Goal: Information Seeking & Learning: Learn about a topic

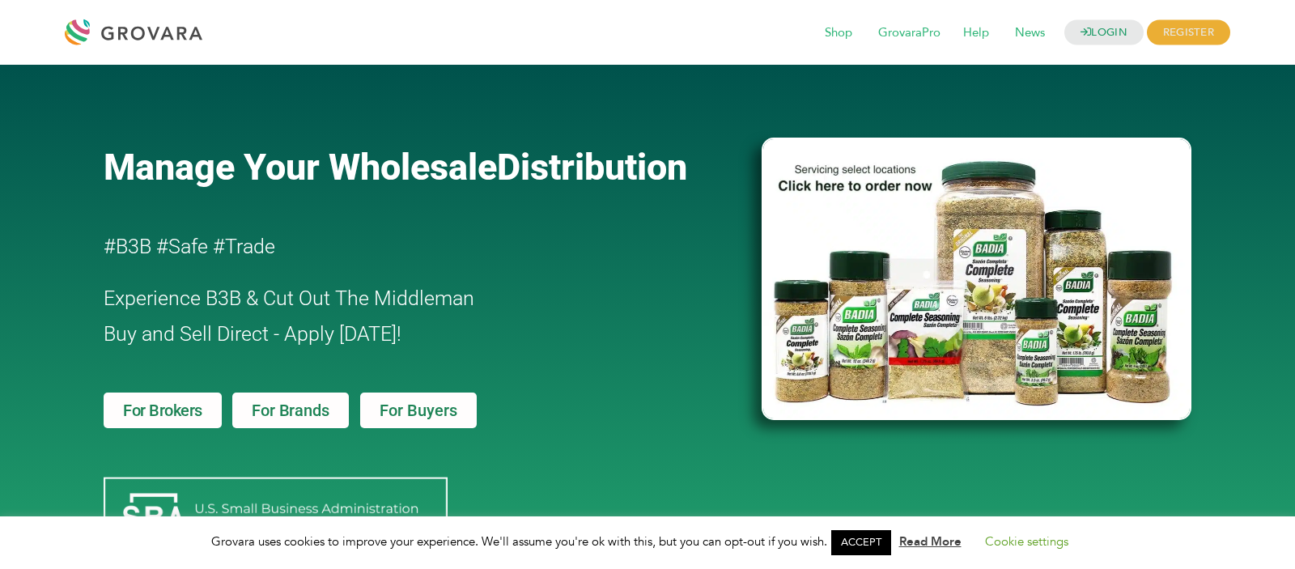
click at [314, 414] on span "For Brands" at bounding box center [290, 410] width 77 height 16
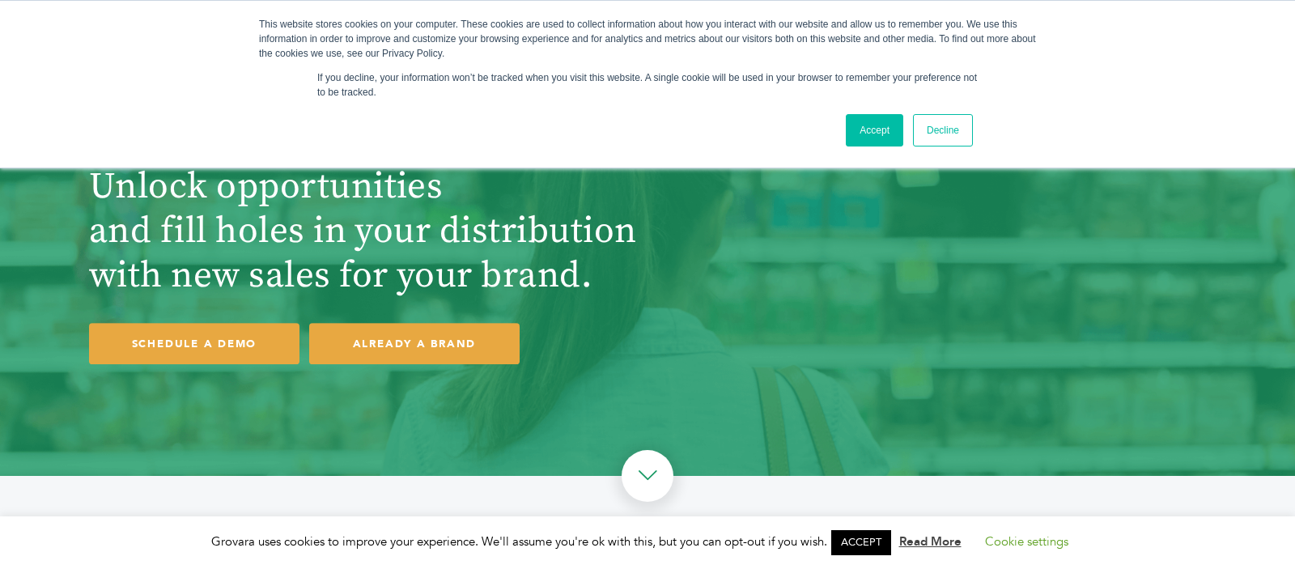
scroll to position [30, 0]
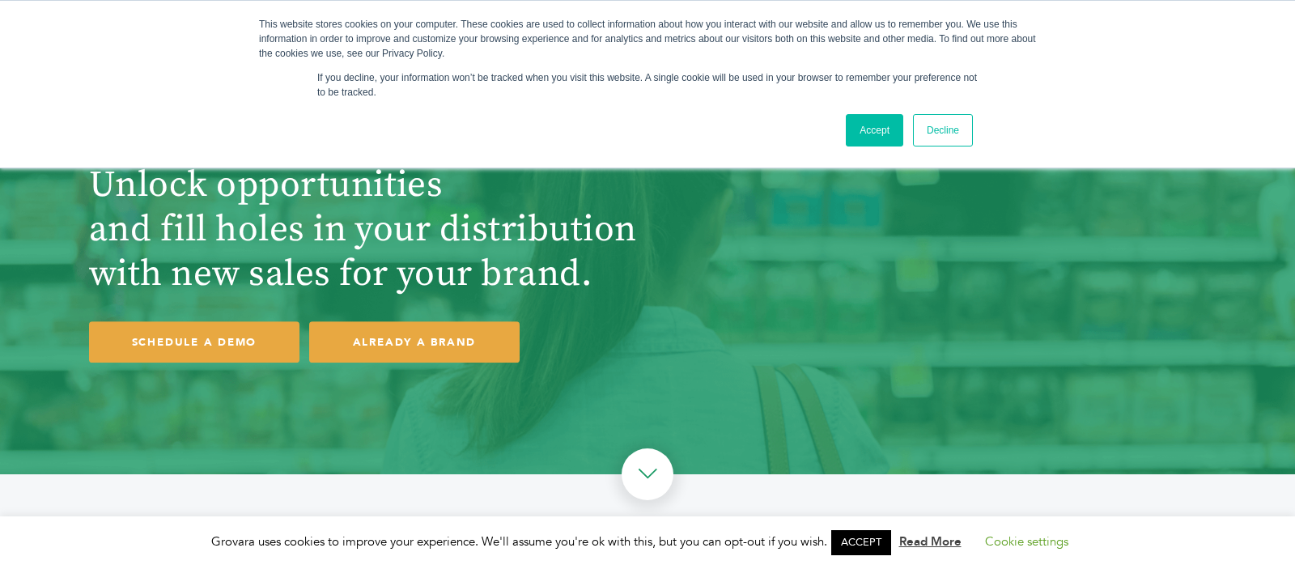
click at [848, 130] on link "Accept" at bounding box center [874, 130] width 57 height 32
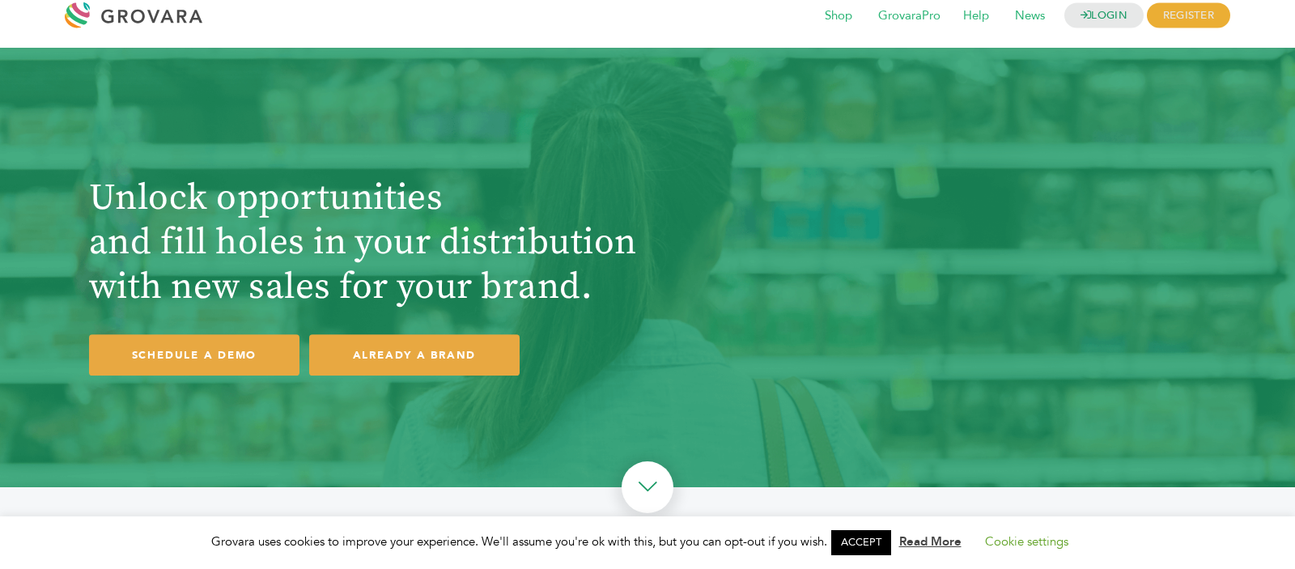
scroll to position [0, 0]
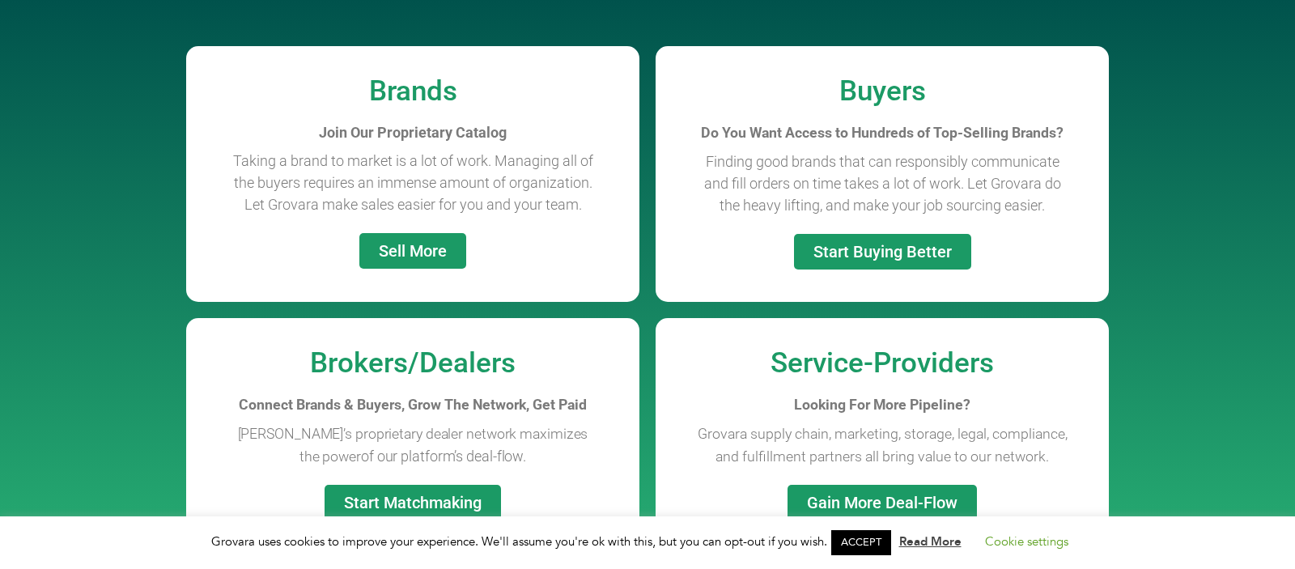
scroll to position [1249, 0]
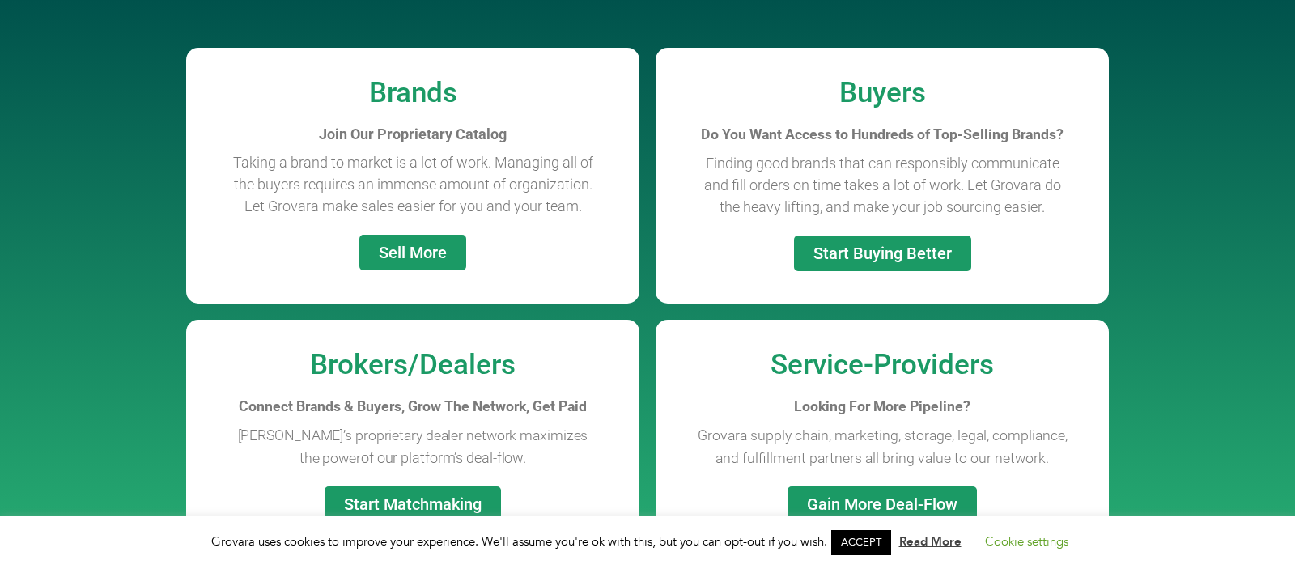
click at [408, 252] on span "Sell More" at bounding box center [413, 252] width 68 height 16
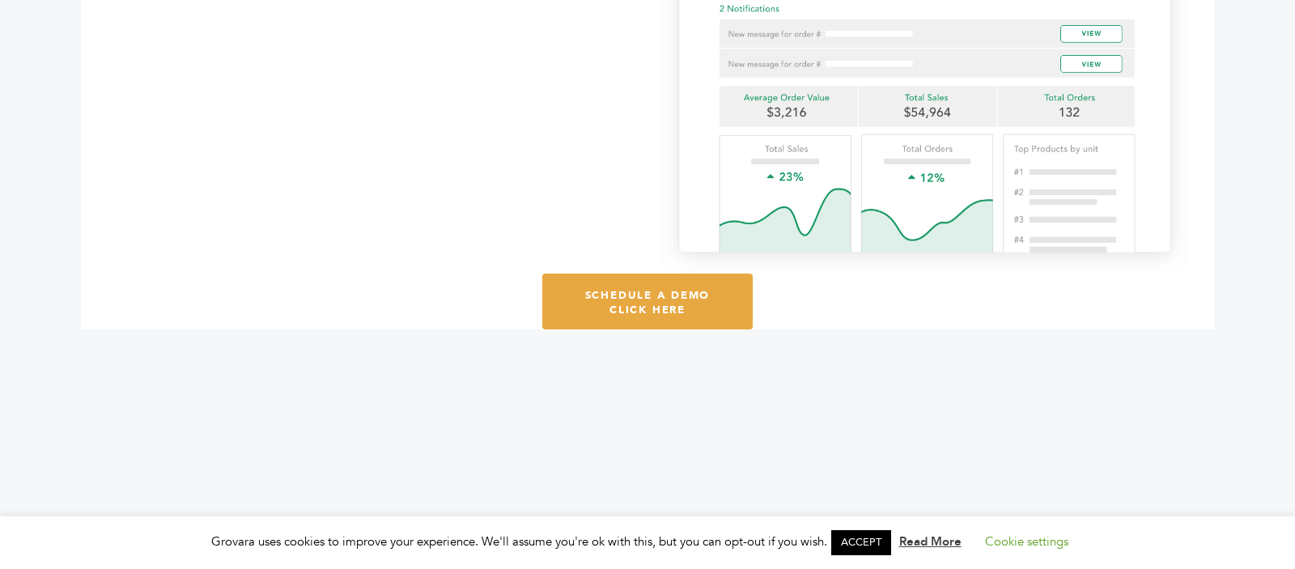
scroll to position [1952, 0]
